Goal: Task Accomplishment & Management: Manage account settings

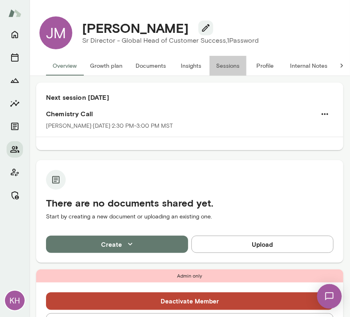
click at [225, 66] on button "Sessions" at bounding box center [227, 66] width 37 height 20
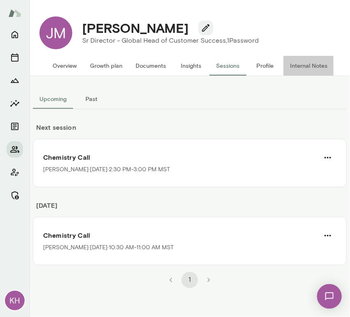
click at [298, 64] on button "Internal Notes" at bounding box center [308, 66] width 50 height 20
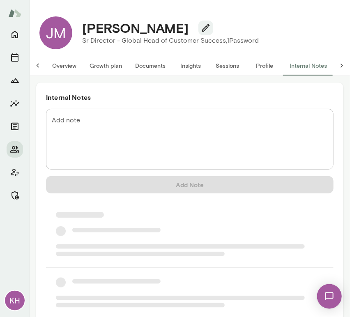
scroll to position [0, 7]
click at [151, 116] on textarea "Add note" at bounding box center [190, 139] width 276 height 47
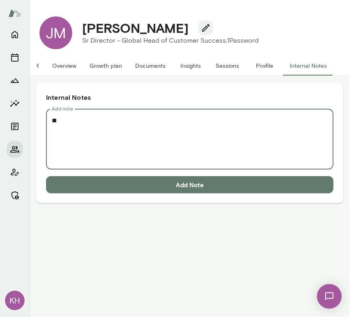
scroll to position [0, 0]
paste textarea "**********"
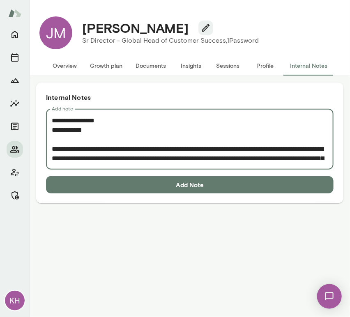
scroll to position [165, 0]
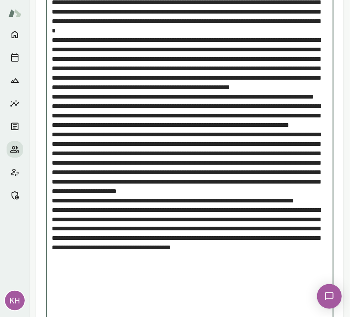
type textarea "**********"
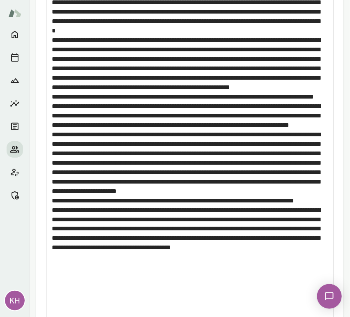
scroll to position [213, 0]
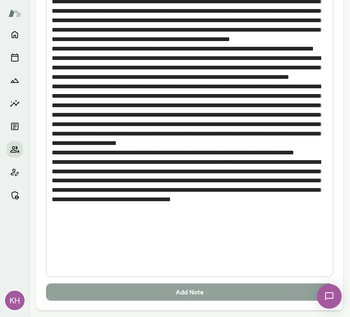
click at [152, 294] on button "Add Note" at bounding box center [189, 292] width 287 height 17
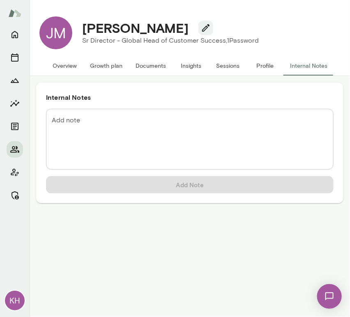
scroll to position [0, 0]
